Goal: Task Accomplishment & Management: Complete application form

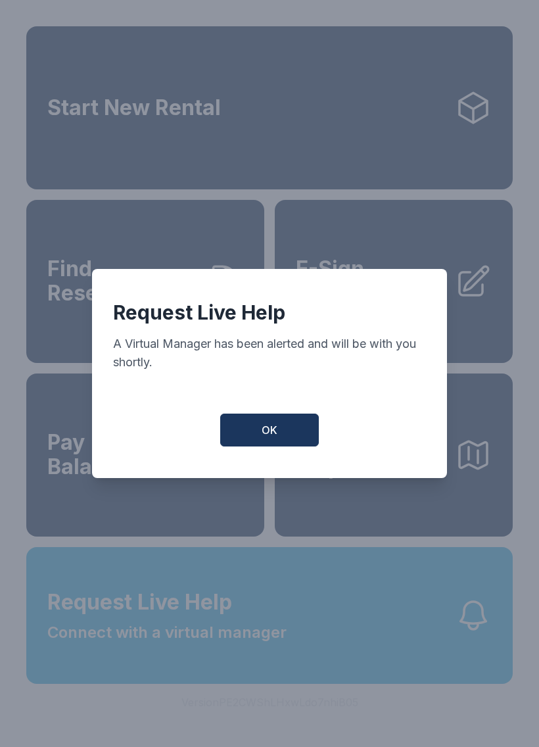
click at [299, 435] on button "OK" at bounding box center [269, 430] width 99 height 33
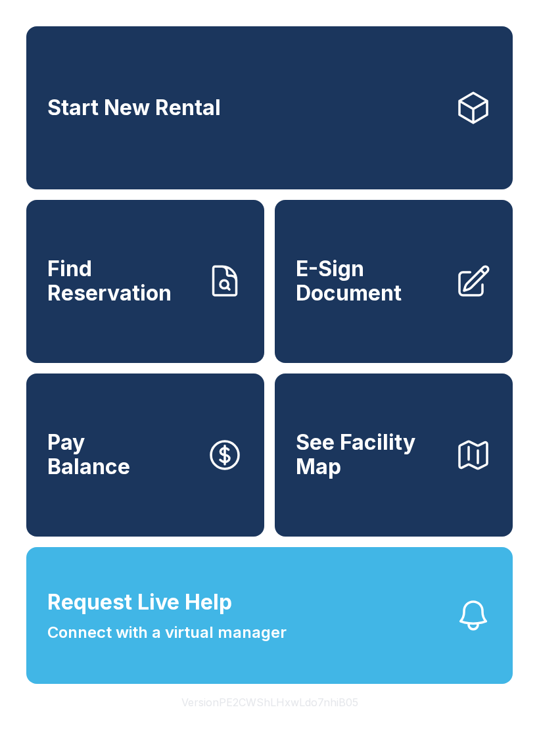
click at [391, 479] on span "See Facility Map" at bounding box center [370, 455] width 149 height 48
click at [360, 323] on link "E-Sign Document" at bounding box center [394, 281] width 238 height 163
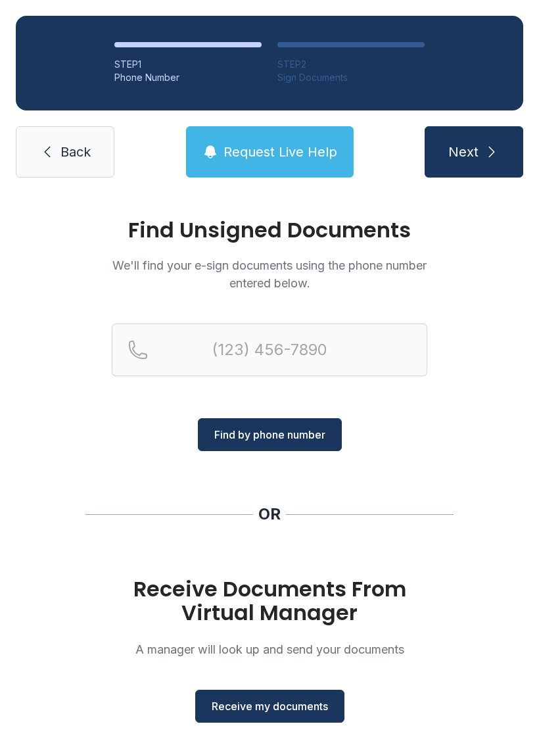
click at [251, 699] on span "Receive my documents" at bounding box center [270, 707] width 116 height 16
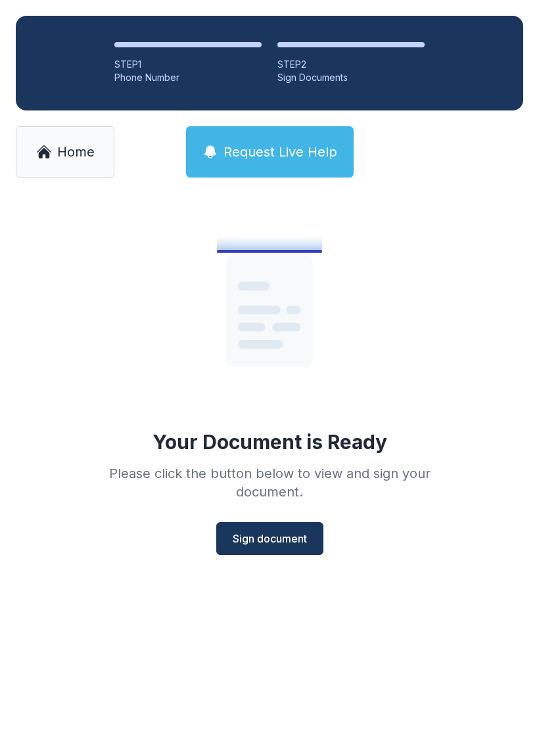
click at [242, 553] on button "Sign document" at bounding box center [269, 538] width 107 height 33
click at [55, 145] on link "Home" at bounding box center [65, 151] width 99 height 51
